Goal: Information Seeking & Learning: Check status

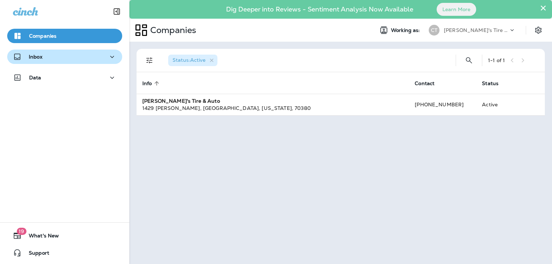
click at [45, 58] on div "Inbox" at bounding box center [65, 57] width 104 height 9
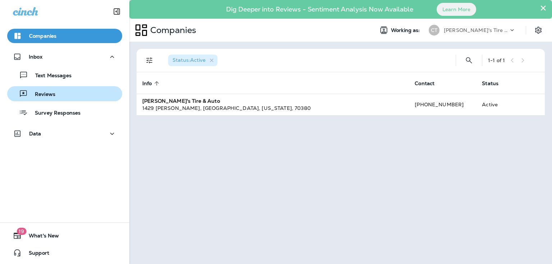
click at [59, 96] on div "Reviews" at bounding box center [64, 93] width 109 height 11
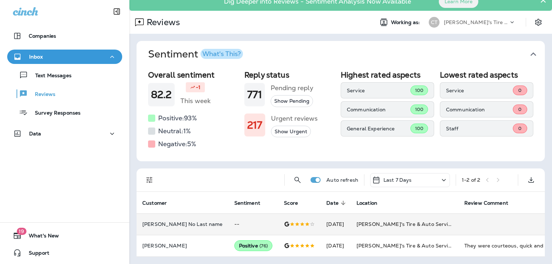
scroll to position [12, 0]
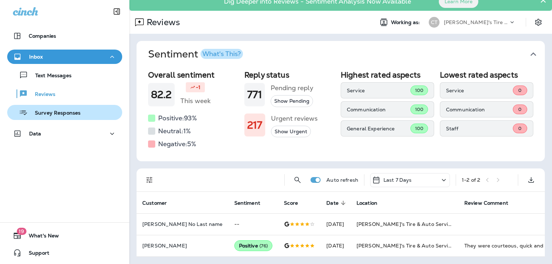
click at [59, 114] on p "Survey Responses" at bounding box center [54, 113] width 53 height 7
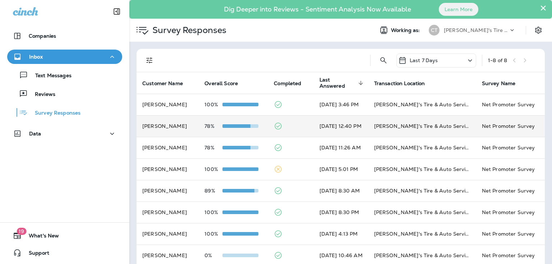
click at [175, 132] on td "[PERSON_NAME]" at bounding box center [168, 126] width 62 height 22
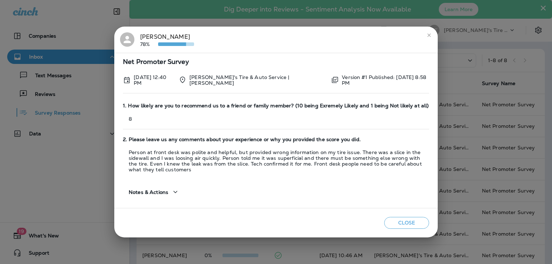
click at [174, 189] on icon "button" at bounding box center [175, 192] width 9 height 9
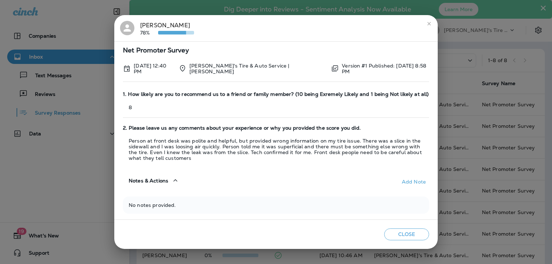
click at [175, 182] on icon "button" at bounding box center [175, 180] width 9 height 9
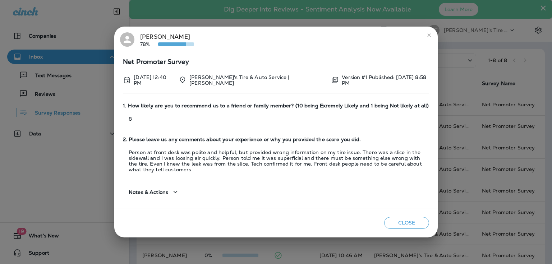
click at [413, 219] on button "Close" at bounding box center [407, 223] width 45 height 12
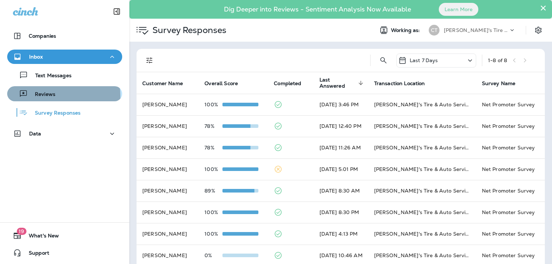
click at [53, 96] on p "Reviews" at bounding box center [42, 94] width 28 height 7
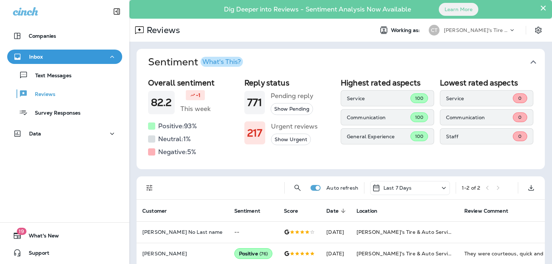
scroll to position [12, 0]
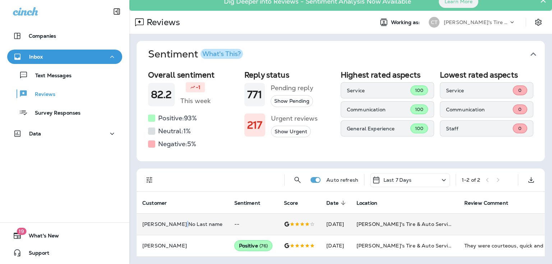
click at [178, 222] on p "[PERSON_NAME] No Last name" at bounding box center [182, 225] width 81 height 6
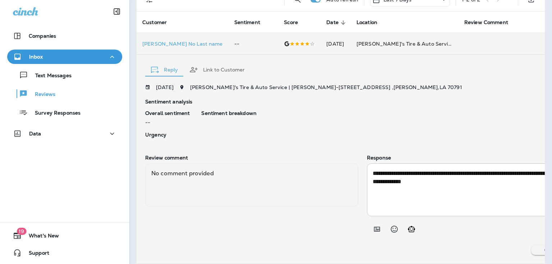
scroll to position [187, 0]
